Goal: Task Accomplishment & Management: Use online tool/utility

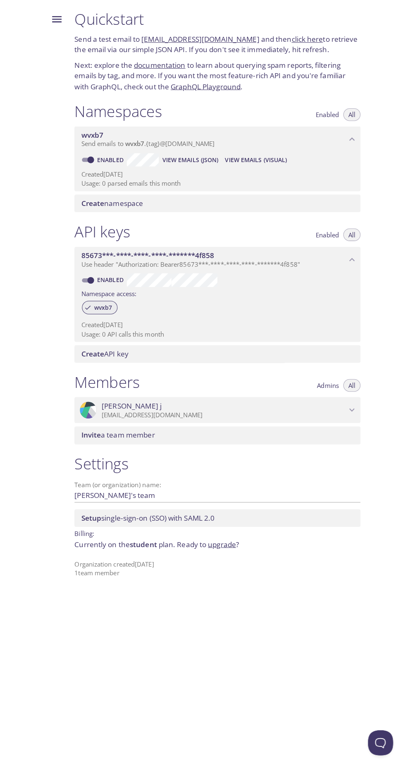
click at [86, 303] on icon at bounding box center [86, 303] width 7 height 7
click at [86, 304] on icon at bounding box center [87, 304] width 5 height 5
click at [350, 138] on icon "wvxb7 namespace" at bounding box center [348, 137] width 11 height 11
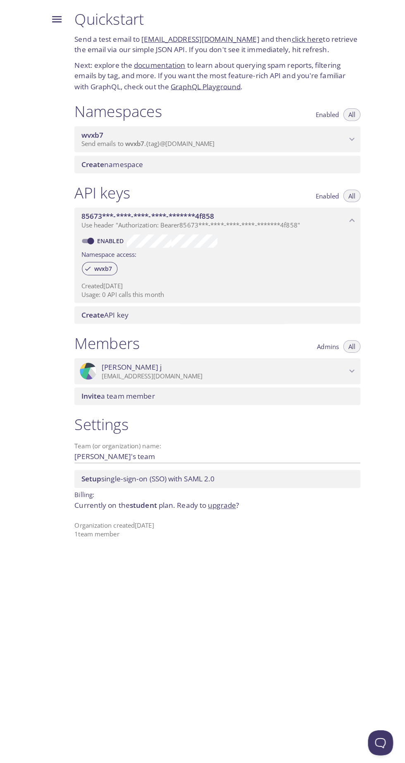
click at [345, 136] on icon "wvxb7 namespace" at bounding box center [348, 137] width 11 height 11
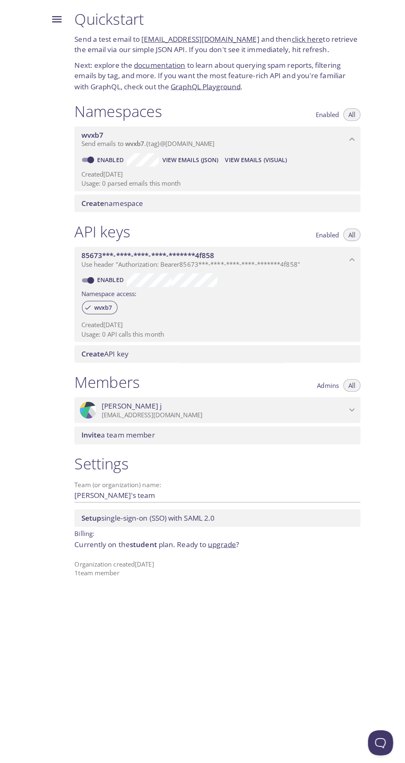
click at [265, 141] on p "Send emails to wvxb7 . {tag} @[DOMAIN_NAME]" at bounding box center [211, 142] width 262 height 8
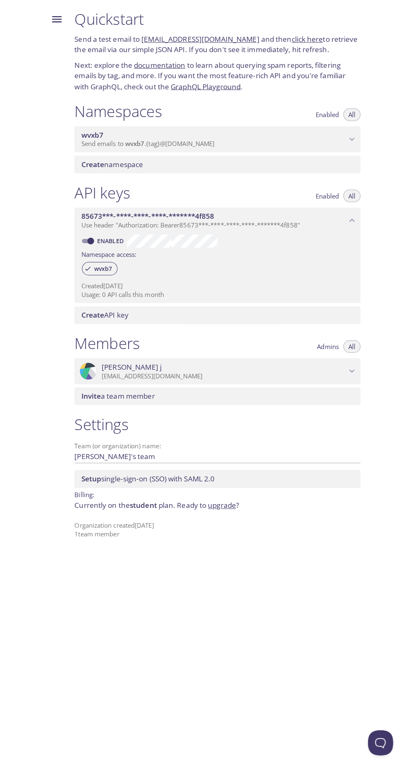
click at [276, 139] on p "Send emails to wvxb7 . {tag} @[DOMAIN_NAME]" at bounding box center [211, 142] width 262 height 8
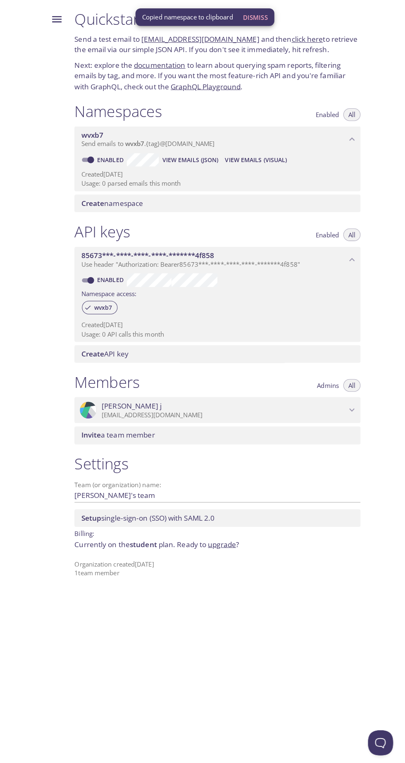
click at [194, 161] on span "View Emails (JSON)" at bounding box center [187, 158] width 55 height 10
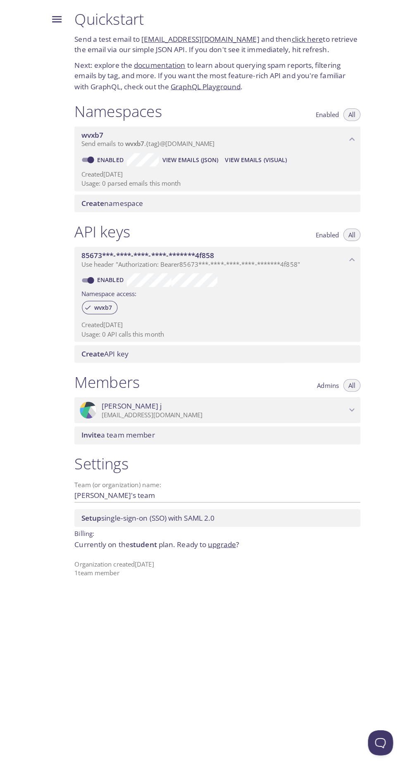
click at [302, 37] on link "click here" at bounding box center [303, 39] width 31 height 10
click at [218, 42] on link "[EMAIL_ADDRESS][DOMAIN_NAME]" at bounding box center [198, 39] width 117 height 10
click at [288, 34] on link "click here" at bounding box center [303, 39] width 31 height 10
